Goal: Check status

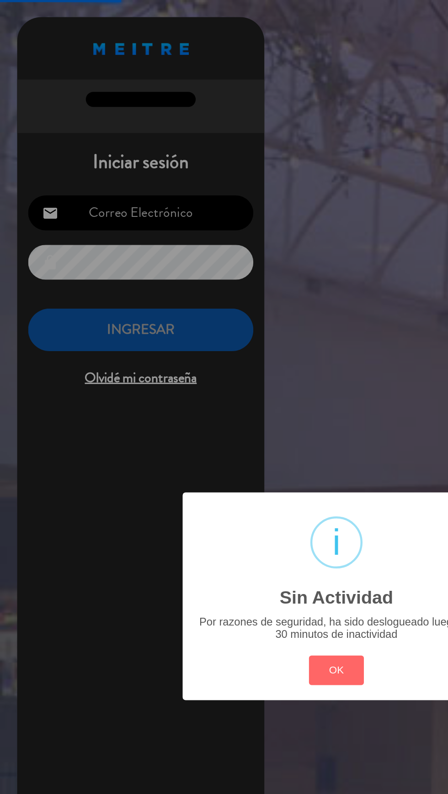
click at [135, 227] on div "? ! i Sin Actividad × Por razones de seguridad, ha sido deslogueado luego de 30…" at bounding box center [224, 397] width 448 height 794
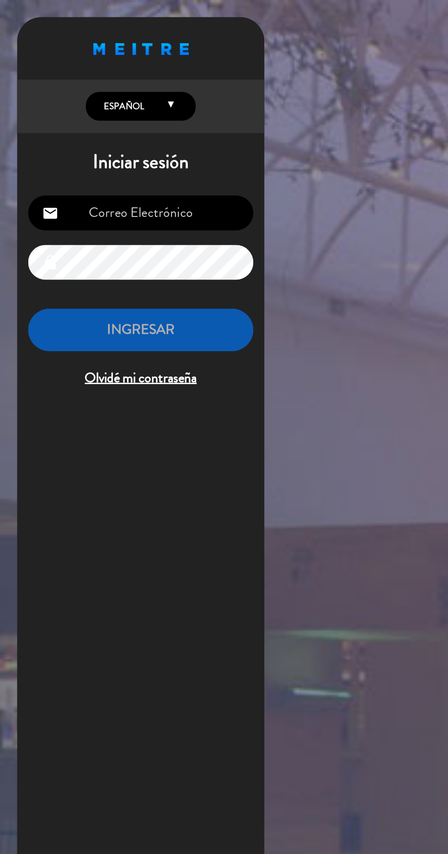
click at [72, 135] on input "email" at bounding box center [94, 141] width 150 height 23
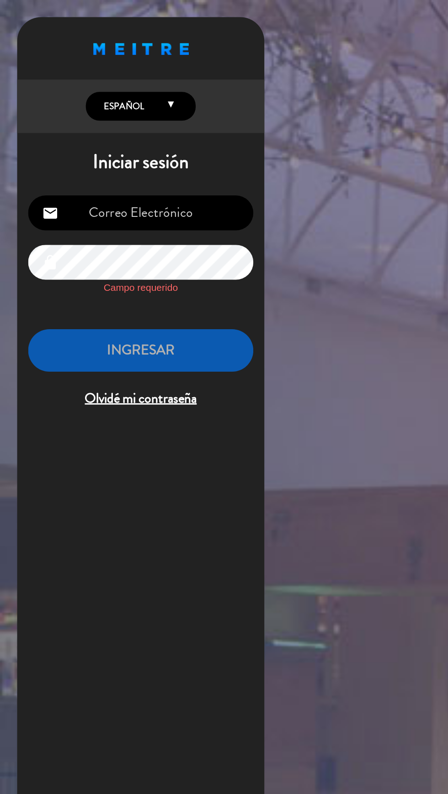
type input "[EMAIL_ADDRESS][DOMAIN_NAME]"
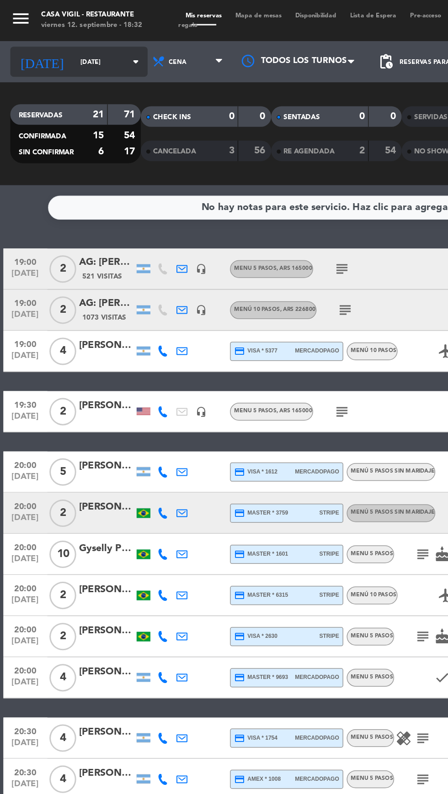
click at [49, 41] on input "[DATE]" at bounding box center [78, 41] width 58 height 14
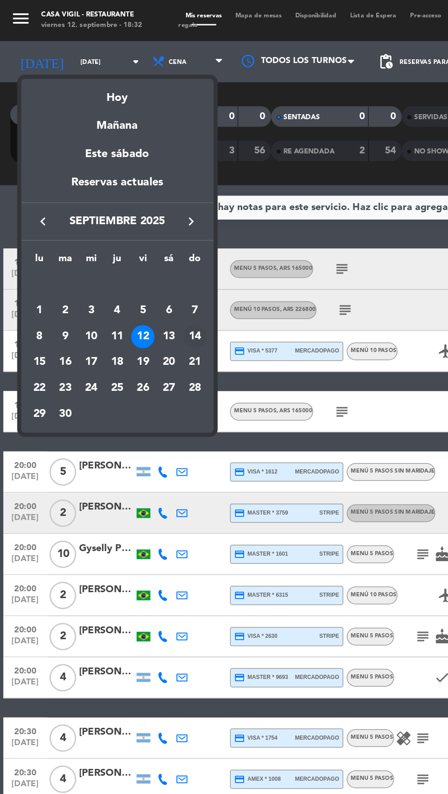
click at [132, 227] on div "14" at bounding box center [130, 225] width 16 height 16
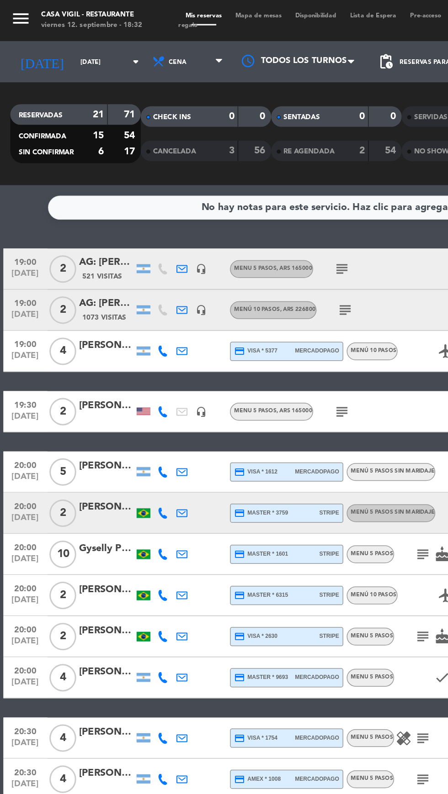
type input "[DATE]"
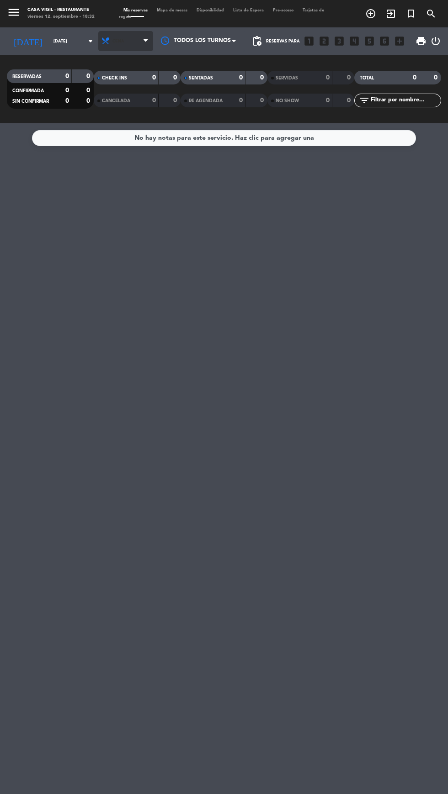
click at [124, 40] on span "Cena" at bounding box center [125, 41] width 55 height 20
click at [109, 82] on div "menu Casa Vigil - Restaurante viernes 12. septiembre - 18:32 Mis reservas Mapa …" at bounding box center [224, 61] width 448 height 123
